Goal: Information Seeking & Learning: Learn about a topic

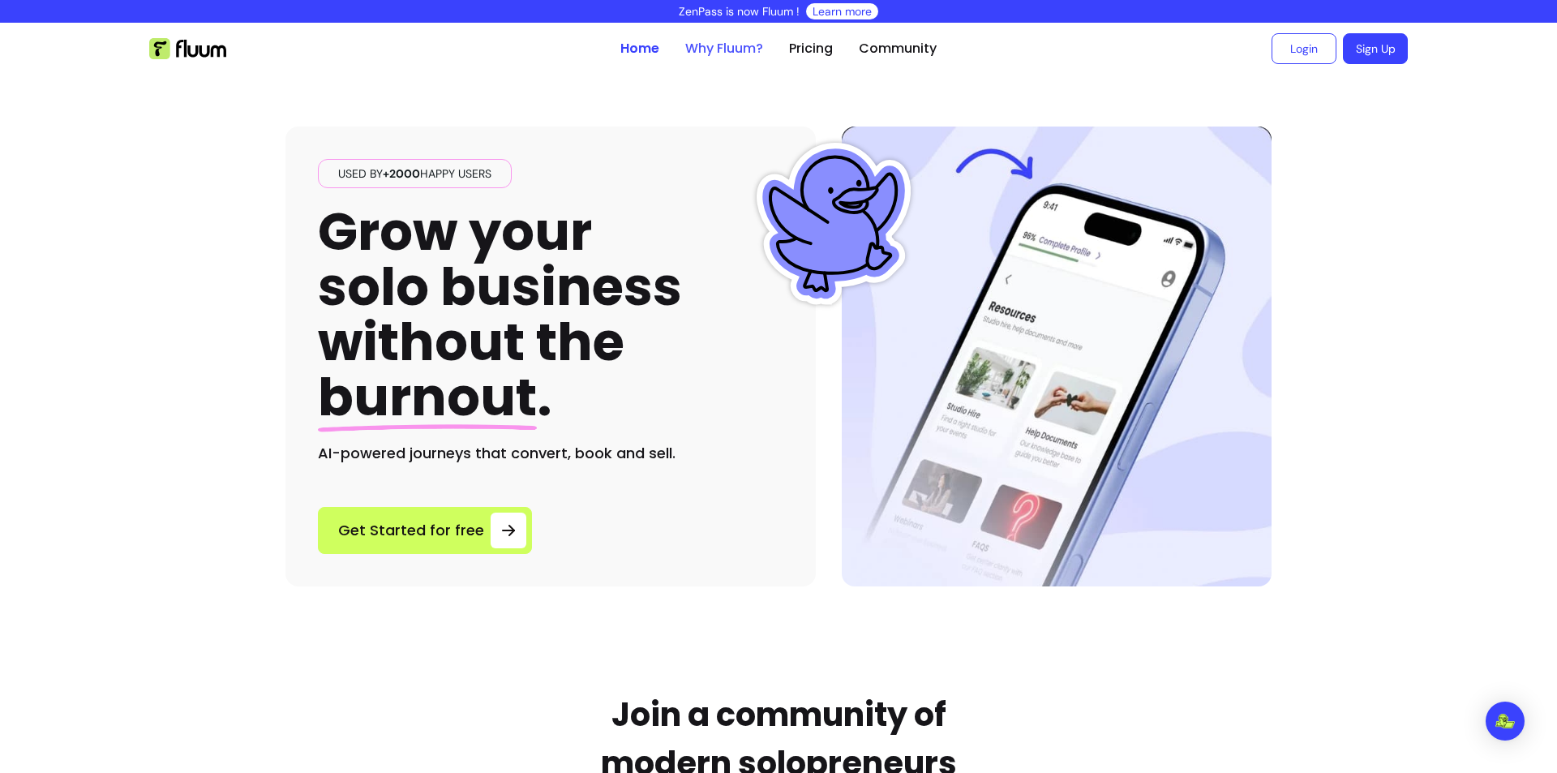
click at [704, 50] on link "Why Fluum?" at bounding box center [724, 48] width 78 height 19
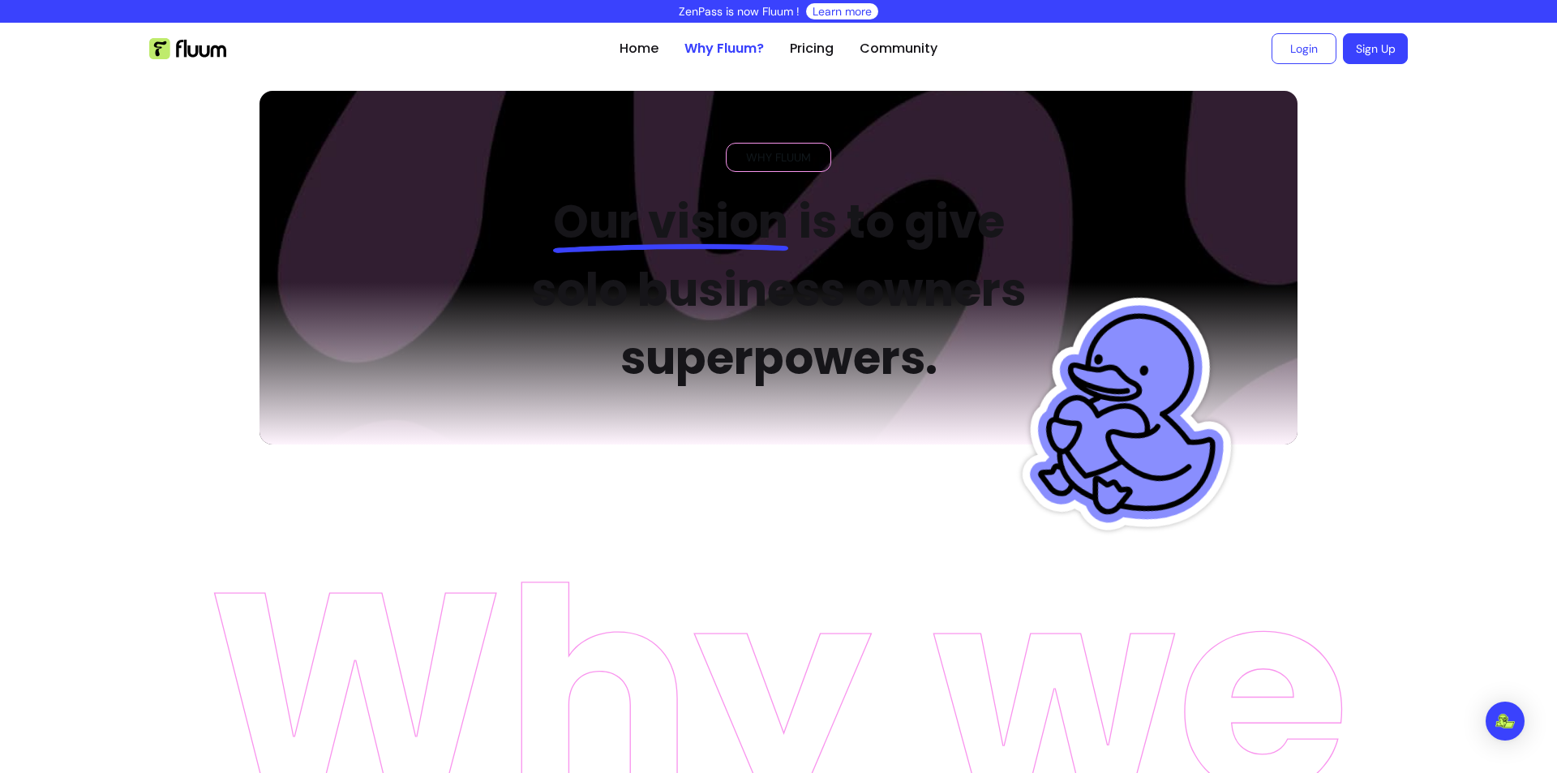
click at [767, 169] on div "WHY FLUUM" at bounding box center [778, 157] width 105 height 29
click at [620, 40] on link "Home" at bounding box center [638, 48] width 39 height 19
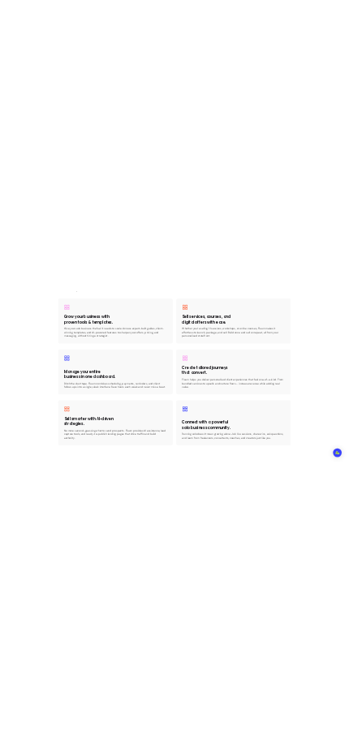
scroll to position [2594, 0]
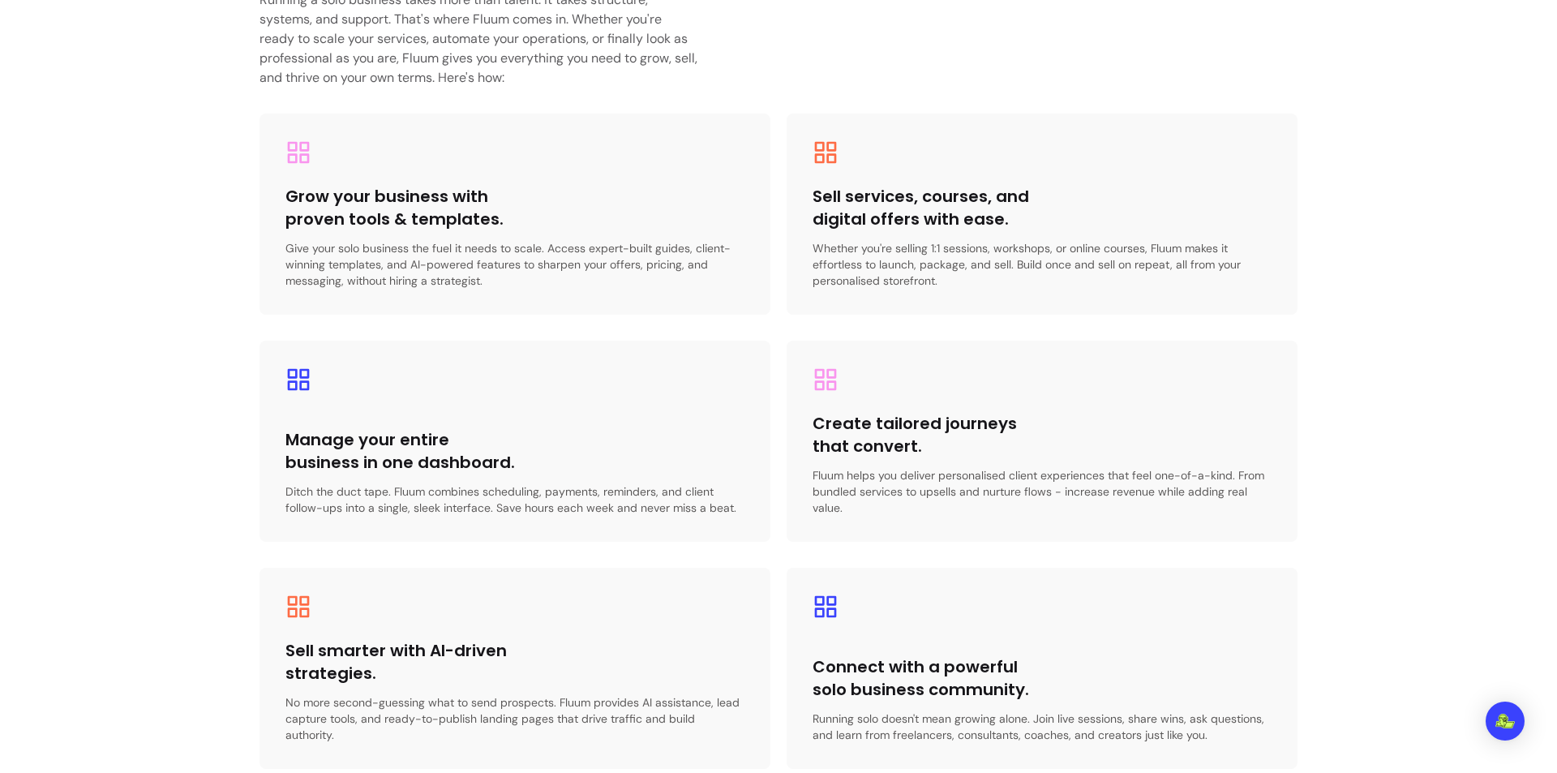
drag, startPoint x: 208, startPoint y: 271, endPoint x: 1445, endPoint y: 158, distance: 1242.3
